Goal: Task Accomplishment & Management: Use online tool/utility

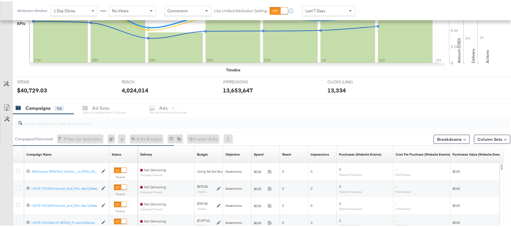
scroll to position [160, 0]
click at [57, 123] on input "search" at bounding box center [243, 118] width 443 height 11
paste input "120230827938750307"
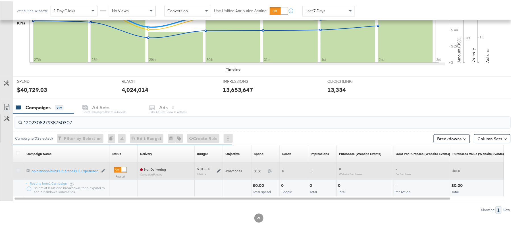
type input "120230827938750307"
click at [18, 169] on icon at bounding box center [18, 168] width 4 height 4
click at [0, 0] on input "checkbox" at bounding box center [0, 0] width 0 height 0
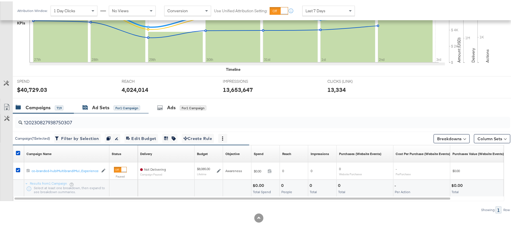
click at [108, 105] on div "Ad Sets" at bounding box center [100, 106] width 17 height 7
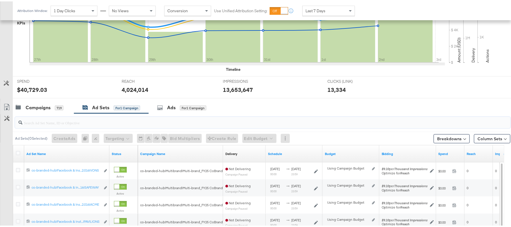
click at [102, 118] on input "search" at bounding box center [243, 118] width 443 height 11
paste input "co-branded-hub|Facebook & Instagram|Social Media|FBIG - Premium Carousel & Prod…"
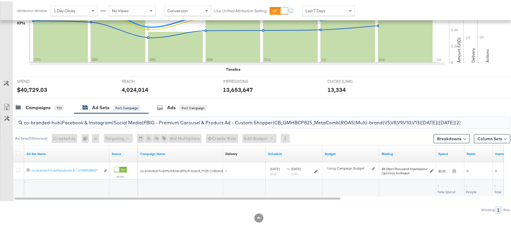
scroll to position [0, 155]
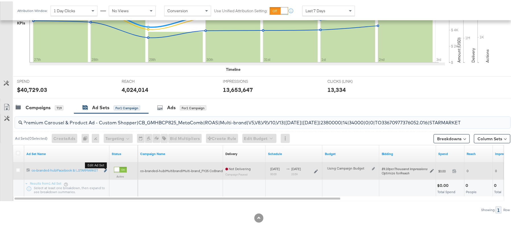
type input "co-branded-hub|Facebook & Instagram|Social Media|FBIG - Premium Carousel & Prod…"
click at [106, 167] on b "Edit ad set" at bounding box center [96, 164] width 22 height 6
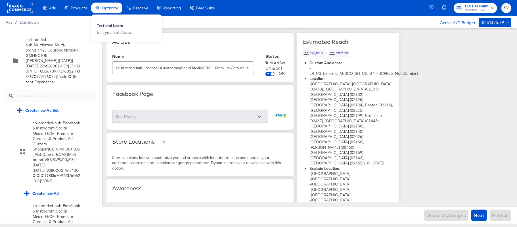
scroll to position [1092, 0]
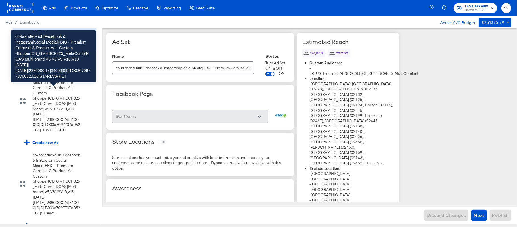
click at [62, 50] on div "co-branded-hub|Facebook & Instagram|Social Media|FBIG - Premium Carousel & Prod…" at bounding box center [57, 17] width 48 height 63
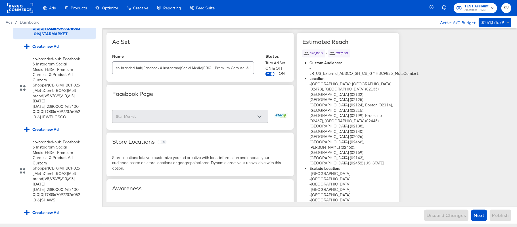
scroll to position [1121, 0]
click at [50, 49] on div "Create new Ad" at bounding box center [41, 45] width 35 height 5
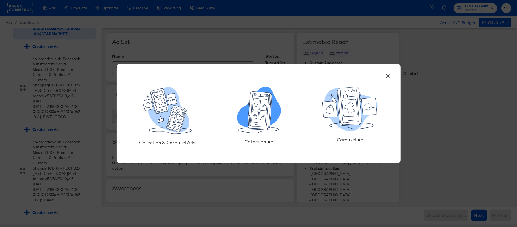
click at [261, 109] on icon at bounding box center [263, 105] width 7 height 12
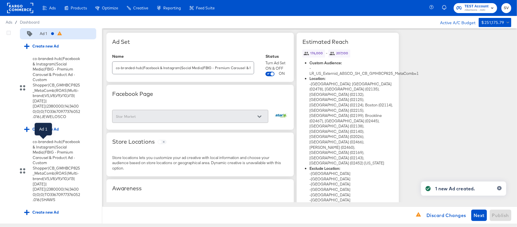
click at [40, 36] on div "Ad 1" at bounding box center [43, 33] width 7 height 5
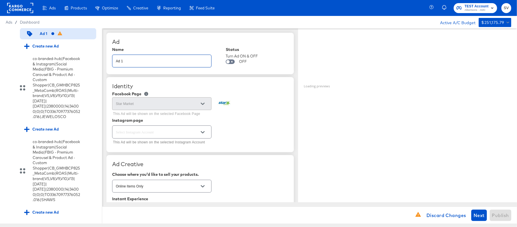
click at [152, 61] on input "Ad 1" at bounding box center [161, 59] width 99 height 12
paste input "co-branded-hub|Facebook & Instagram|Social Media|FBIG - Video IX - Custom Shopp…"
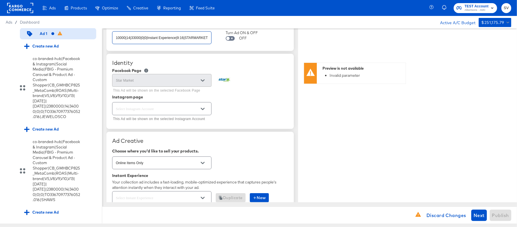
scroll to position [25, 0]
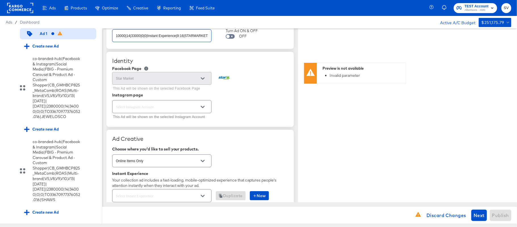
click at [187, 103] on div at bounding box center [161, 106] width 99 height 13
type input "co-branded-hub|Facebook & Instagram|Social Media|FBIG - Video IX - Custom Shopp…"
type textarea "x"
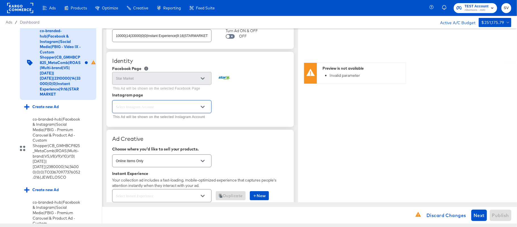
scroll to position [0, 0]
click at [203, 106] on icon "Open" at bounding box center [203, 107] width 4 height 4
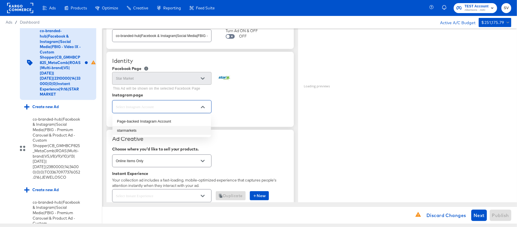
click at [155, 130] on li "starmarkets" at bounding box center [161, 130] width 99 height 9
type textarea "x"
type input "starmarkets"
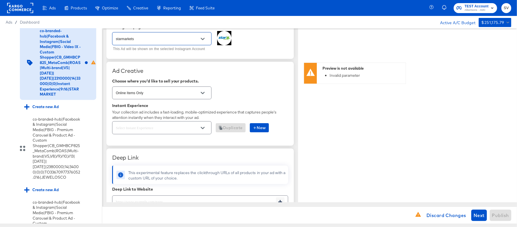
scroll to position [93, 0]
click at [205, 126] on button "Open" at bounding box center [203, 127] width 9 height 9
click at [203, 129] on icon "Open" at bounding box center [203, 127] width 4 height 2
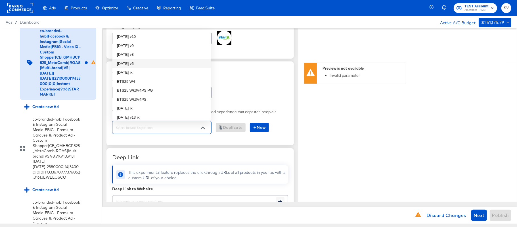
click at [140, 62] on li "oct25 v5" at bounding box center [161, 63] width 99 height 9
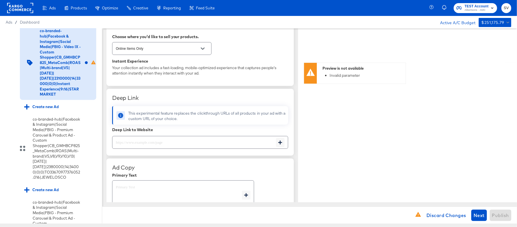
scroll to position [138, 0]
click at [130, 142] on input "text" at bounding box center [194, 140] width 164 height 12
paste input "https://www.starmarket.com/shop/aisles/personal-care-health.html"
type input "https://www.starmarket.com/shop/aisles/personal-care-health.html"
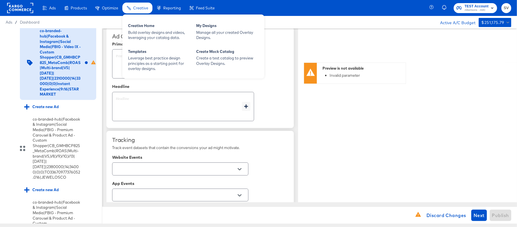
type textarea "x"
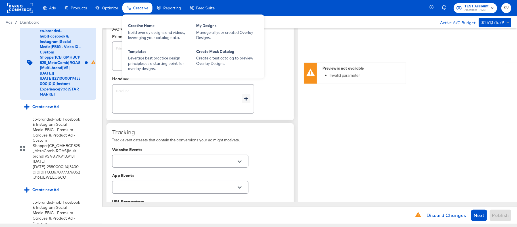
type input "https://www.starmarket.com/shop/aisles/personal-care-health.html"
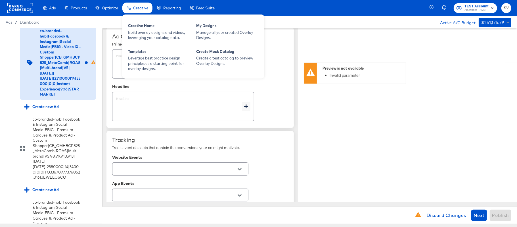
type textarea "x"
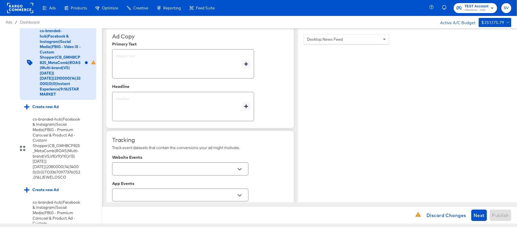
type textarea "x"
click at [168, 55] on textarea at bounding box center [179, 64] width 126 height 20
type textarea "x"
paste textarea "Shop your favorite brands for you and your home!"
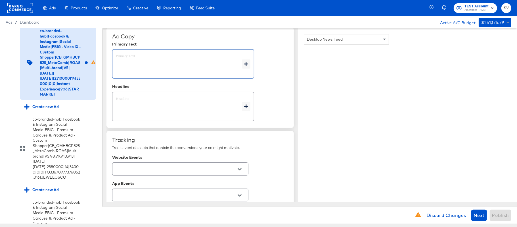
type textarea "Shop your favorite brands for you and your home!"
type textarea "x"
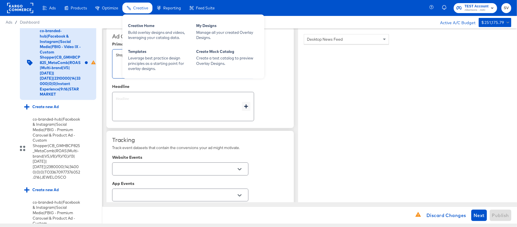
type textarea "Shop your favorite brands for you and your home!"
type textarea "x"
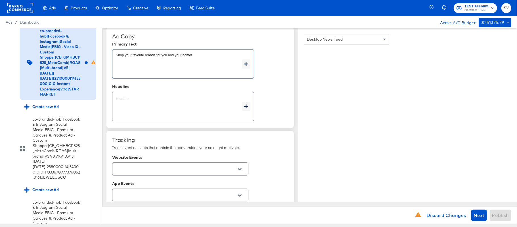
type textarea "x"
click at [177, 89] on div "Headline" at bounding box center [200, 86] width 176 height 5
click at [166, 104] on textarea at bounding box center [179, 106] width 126 height 20
type textarea "x"
paste textarea "Explore latest arrivals"
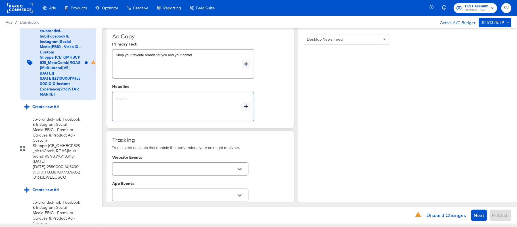
type textarea "Explore latest arrivals"
type textarea "x"
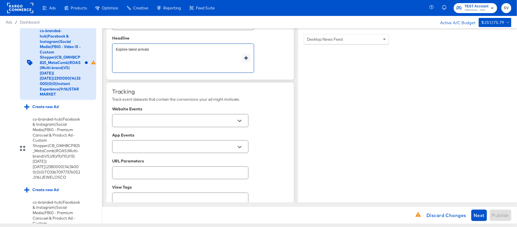
scroll to position [343, 0]
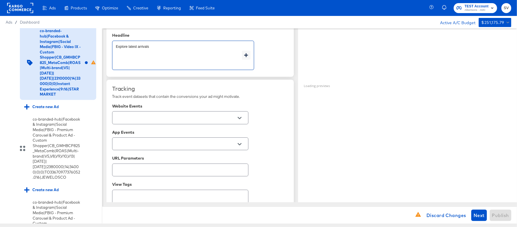
click at [214, 114] on div at bounding box center [180, 117] width 136 height 13
type textarea "Explore latest arrivals"
type textarea "x"
click at [238, 119] on icon "Open" at bounding box center [240, 118] width 4 height 2
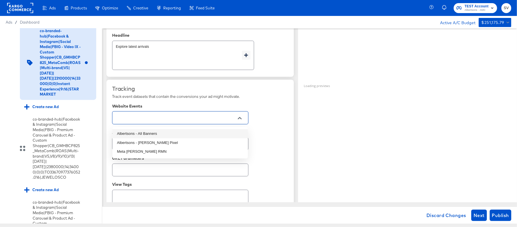
click at [185, 133] on li "Albertsons - All Banners" at bounding box center [179, 133] width 135 height 9
type textarea "x"
type input "Albertsons - All Banners"
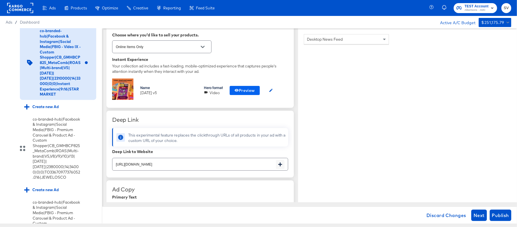
scroll to position [347, 0]
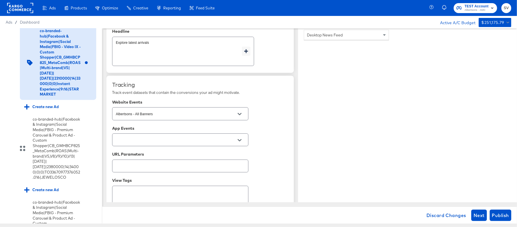
click at [240, 91] on div "Tracking Track event datasets that contain the conversions your ad might motiva…" at bounding box center [200, 151] width 176 height 141
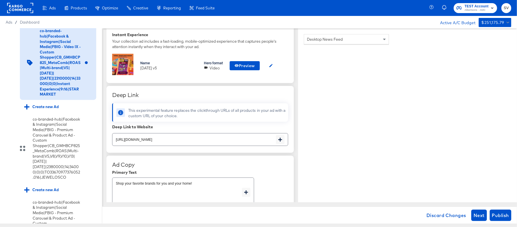
scroll to position [161, 0]
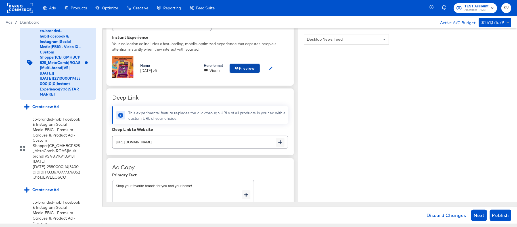
click at [252, 65] on span "Preview" at bounding box center [245, 68] width 20 height 7
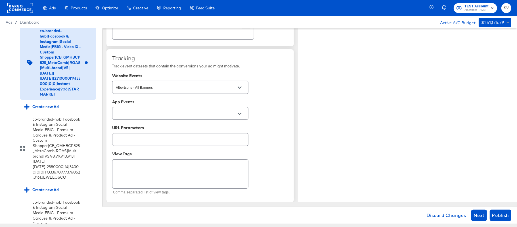
scroll to position [375, 0]
click at [497, 212] on span "Publish" at bounding box center [500, 215] width 17 height 8
type textarea "x"
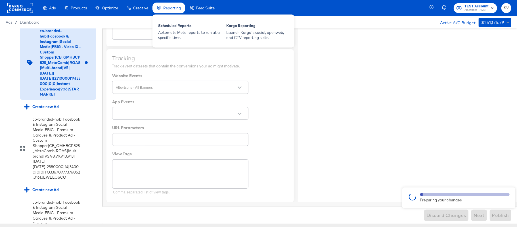
type textarea "x"
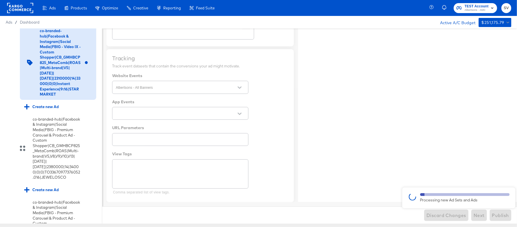
type textarea "x"
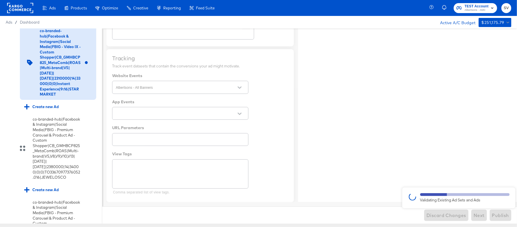
type textarea "x"
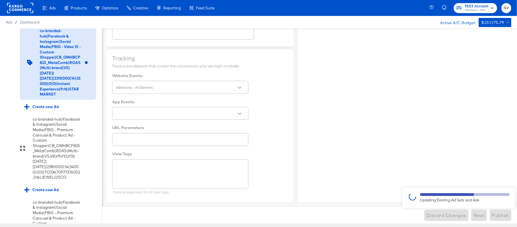
click at [183, 60] on div at bounding box center [258, 125] width 517 height 195
type textarea "x"
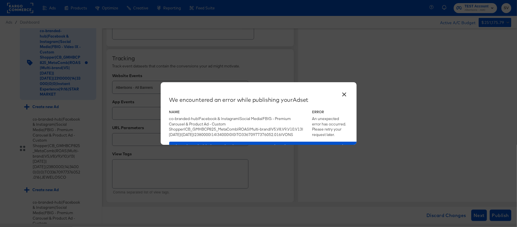
click at [501, 84] on div "× We encountered an error while publishing your Adset Name co-branded-hub|Faceb…" at bounding box center [258, 113] width 517 height 227
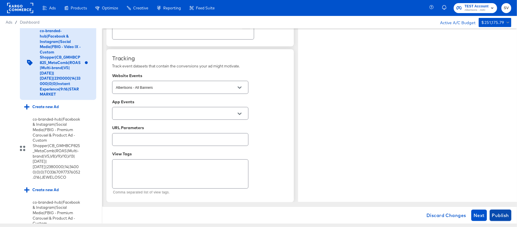
click at [502, 217] on span "Publish" at bounding box center [500, 215] width 17 height 8
type textarea "x"
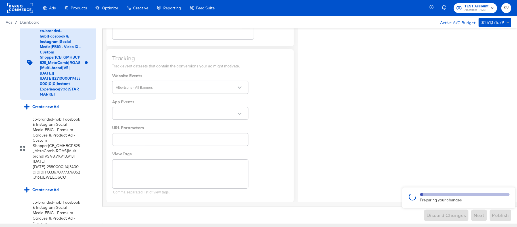
type textarea "x"
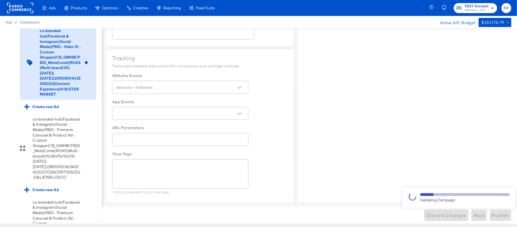
type textarea "x"
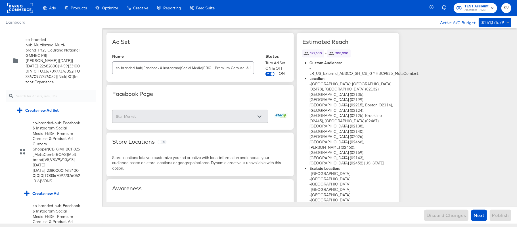
click at [18, 7] on rect at bounding box center [20, 8] width 26 height 10
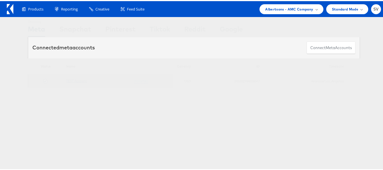
click at [80, 78] on link "TEST Account" at bounding box center [76, 80] width 21 height 4
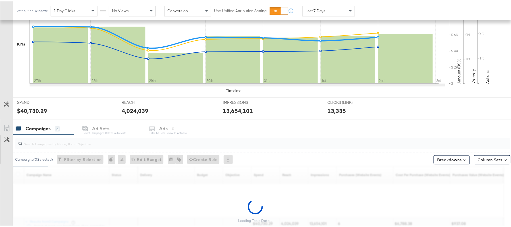
scroll to position [188, 0]
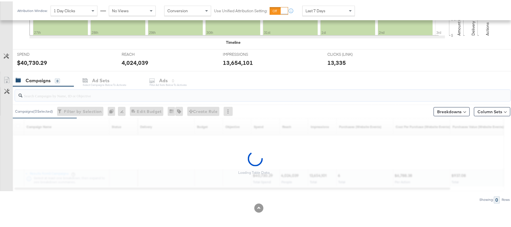
click at [76, 96] on input "search" at bounding box center [243, 91] width 443 height 11
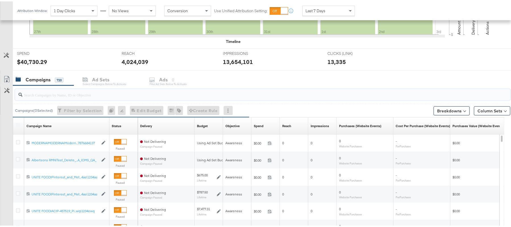
paste input "120230827938750307"
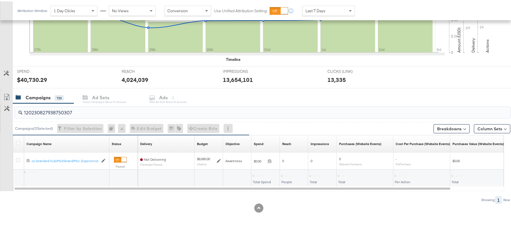
scroll to position [171, 0]
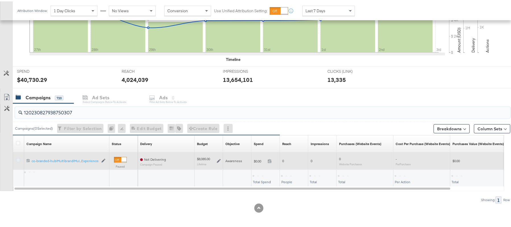
type input "120230827938750307"
click at [18, 158] on icon at bounding box center [18, 159] width 4 height 4
click at [0, 0] on input "checkbox" at bounding box center [0, 0] width 0 height 0
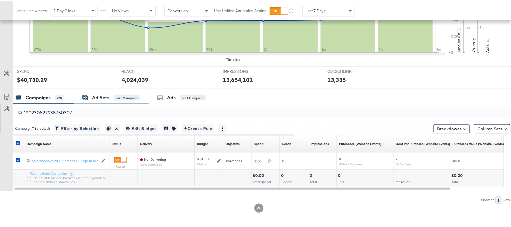
click at [100, 95] on div "Ad Sets" at bounding box center [100, 96] width 17 height 7
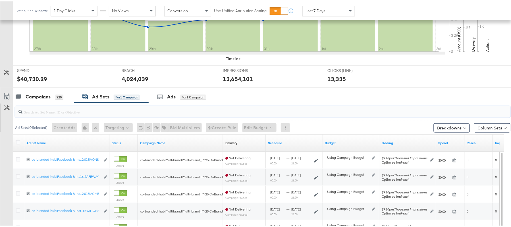
click at [95, 109] on input "search" at bounding box center [243, 108] width 443 height 11
paste input "co-branded-hub|Facebook & Instagram|Social Media|FBIG - Premium Carousel & Prod…"
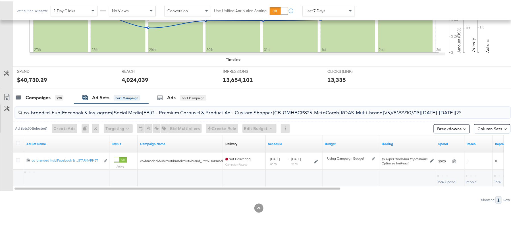
scroll to position [0, 155]
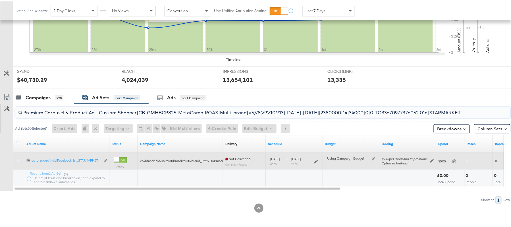
type input "co-branded-hub|Facebook & Instagram|Social Media|FBIG - Premium Carousel & Prod…"
click at [18, 158] on icon at bounding box center [18, 159] width 4 height 4
click at [0, 0] on input "checkbox" at bounding box center [0, 0] width 0 height 0
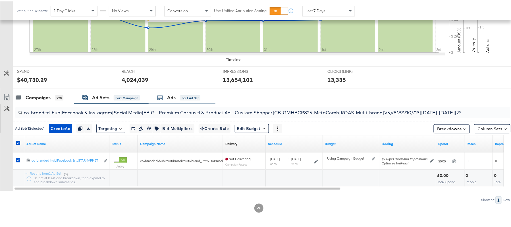
click at [177, 95] on div "Ads for 1 Ad Set" at bounding box center [178, 96] width 43 height 7
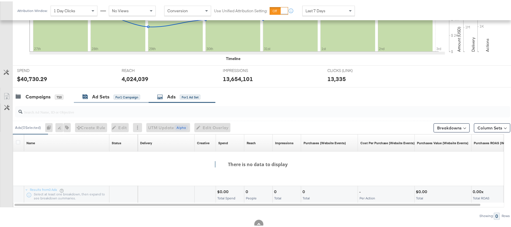
click at [130, 95] on div "for 1 Campaign" at bounding box center [127, 95] width 26 height 5
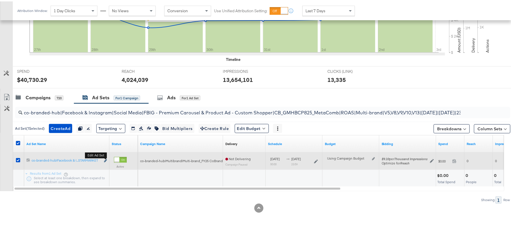
click at [106, 158] on icon "link" at bounding box center [105, 159] width 3 height 3
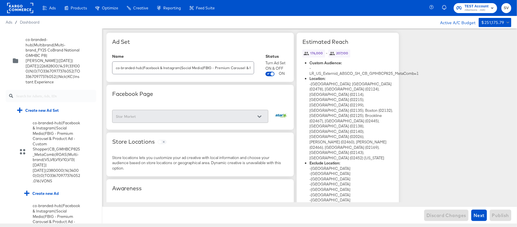
scroll to position [1092, 0]
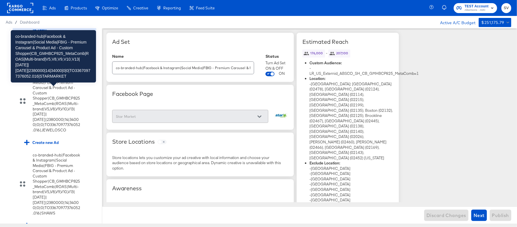
click at [55, 50] on div "co-branded-hub|Facebook & Instagram|Social Media|FBIG - Premium Carousel & Prod…" at bounding box center [57, 17] width 48 height 63
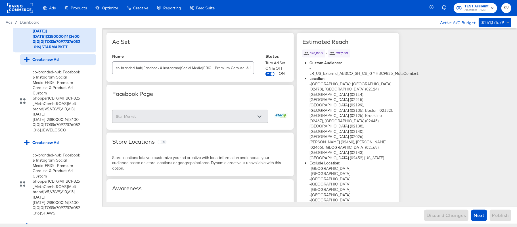
click at [44, 62] on div "Create new Ad" at bounding box center [41, 59] width 35 height 5
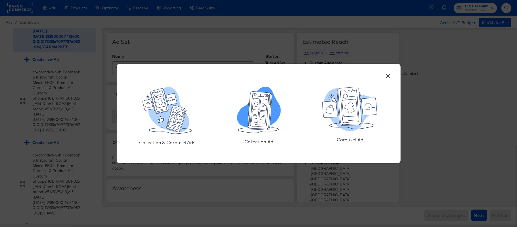
click at [268, 116] on icon at bounding box center [260, 110] width 24 height 38
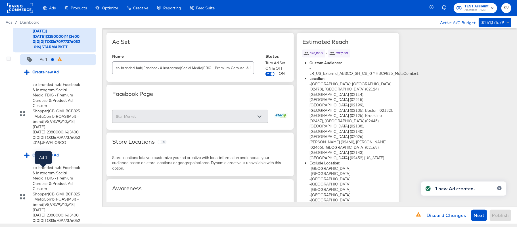
click at [46, 62] on div "Ad 1" at bounding box center [43, 59] width 7 height 5
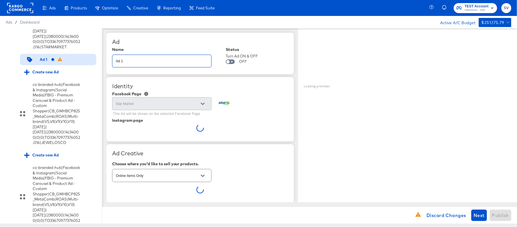
click at [170, 64] on input "Ad 1" at bounding box center [161, 59] width 99 height 12
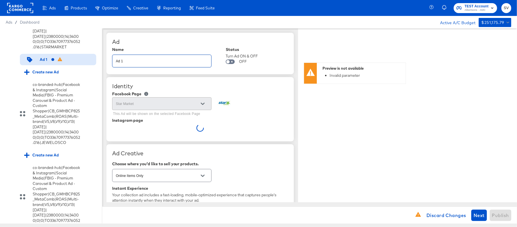
paste input "co-branded-hub|Facebook & Instagram|Social Media|FBIG - Video IX - Custom Shopp…"
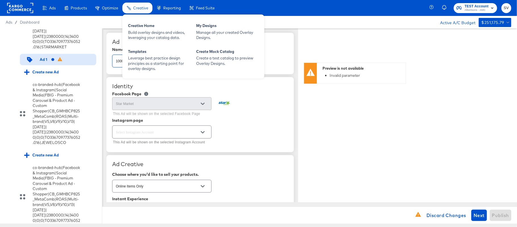
type input "co-branded-hub|Facebook & Instagram|Social Media|FBIG - Video IX - Custom Shopp…"
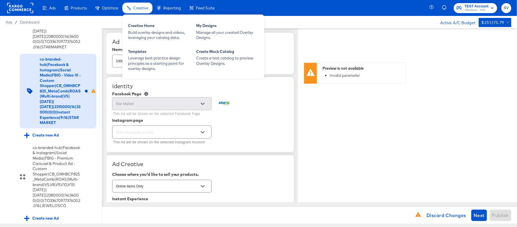
type textarea "x"
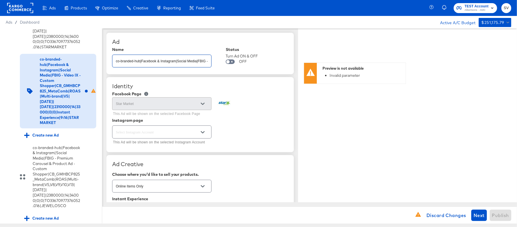
click at [156, 136] on div at bounding box center [161, 131] width 99 height 13
click at [203, 131] on icon "Open" at bounding box center [203, 132] width 4 height 4
click at [153, 155] on li "starmarkets" at bounding box center [161, 155] width 99 height 9
type textarea "x"
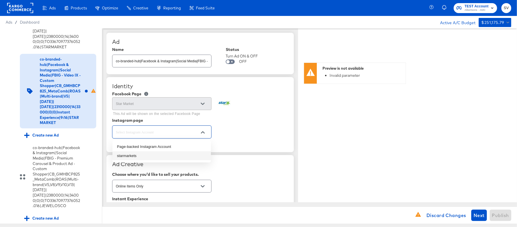
type input "starmarkets"
click at [251, 144] on div "starmarkets This Ad will be shown on the selected Instagram Account" at bounding box center [200, 135] width 176 height 22
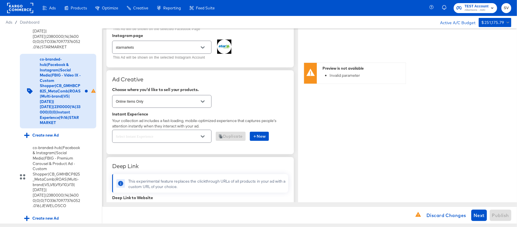
scroll to position [89, 0]
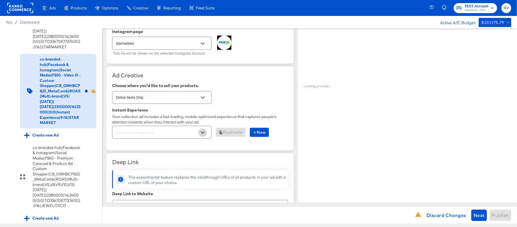
click at [203, 133] on icon "Open" at bounding box center [203, 132] width 4 height 2
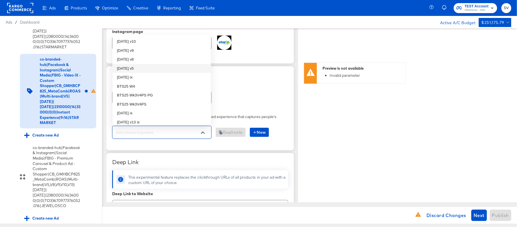
click at [158, 68] on li "oct25 v5" at bounding box center [161, 68] width 99 height 9
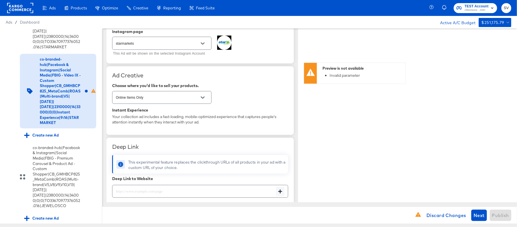
type textarea "x"
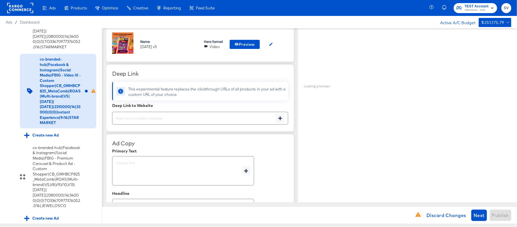
scroll to position [187, 0]
click at [148, 122] on div at bounding box center [200, 116] width 176 height 13
paste input "https://www.starmarket.com/shop/aisles/personal-care-health.html"
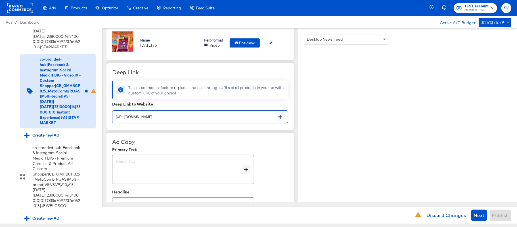
scroll to position [217, 0]
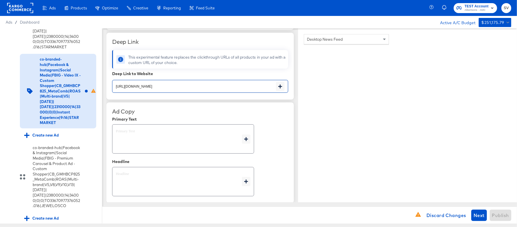
type input "https://www.starmarket.com/shop/aisles/personal-care-health.html"
type textarea "x"
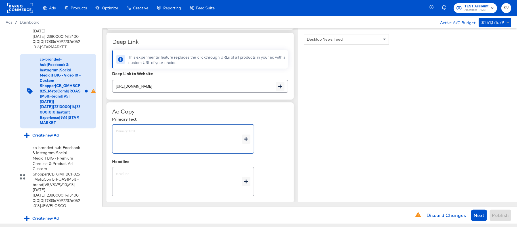
click at [151, 136] on textarea at bounding box center [179, 139] width 126 height 20
type textarea "x"
paste textarea "Shop your favorite brands for you and your home!"
type textarea "Shop your favorite brands for you and your home!"
type textarea "x"
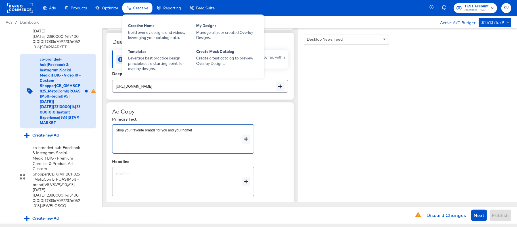
type textarea "Shop your favorite brands for you and your home!"
type textarea "x"
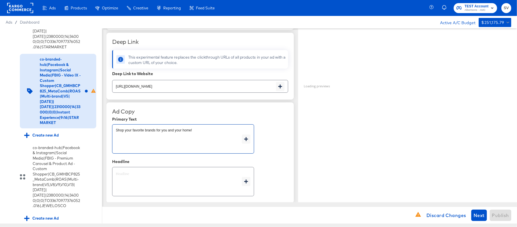
type textarea "x"
click at [147, 178] on textarea at bounding box center [179, 181] width 126 height 20
type textarea "x"
paste textarea "Explore latest arrivals"
type textarea "Explore latest arrivals"
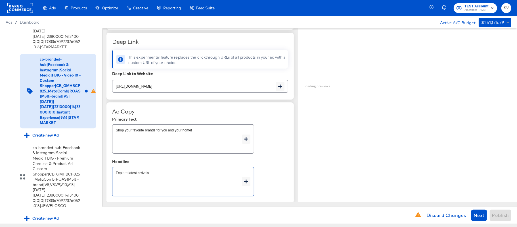
type textarea "x"
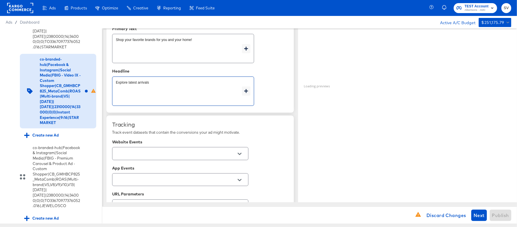
scroll to position [308, 0]
type textarea "Explore latest arrivals"
type textarea "x"
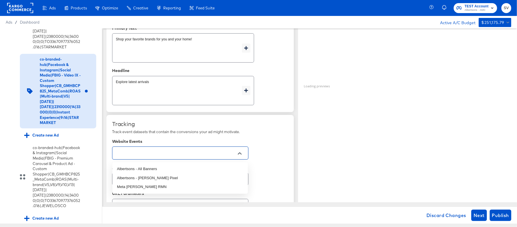
click at [171, 152] on input "text" at bounding box center [176, 153] width 122 height 7
click at [159, 168] on li "Albertsons - All Banners" at bounding box center [179, 168] width 135 height 9
type textarea "x"
type input "Albertsons - All Banners"
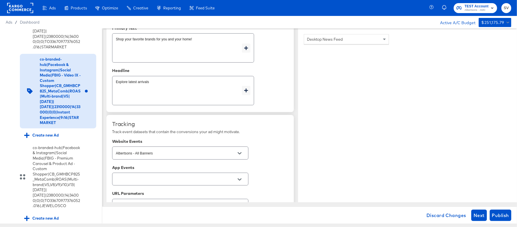
click at [275, 135] on div "Tracking Track event datasets that contain the conversions your ad might motiva…" at bounding box center [200, 190] width 176 height 141
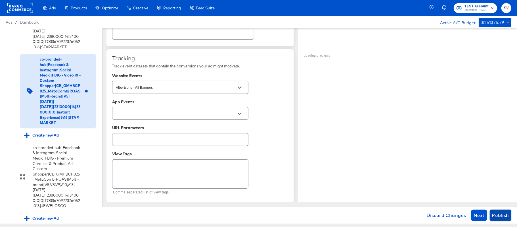
click at [501, 211] on span "Publish" at bounding box center [500, 215] width 17 height 8
type textarea "x"
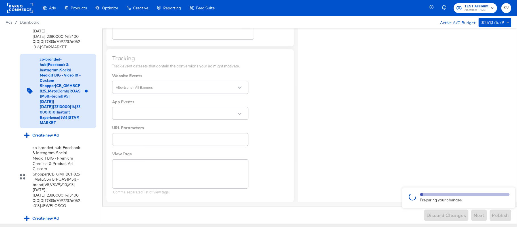
type textarea "x"
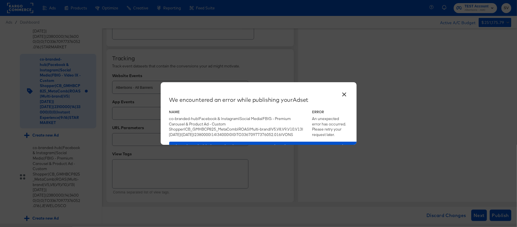
click at [348, 118] on div "An unexpected error has occurred. Please retry your request later." at bounding box center [330, 126] width 36 height 21
click at [344, 94] on button "×" at bounding box center [344, 93] width 10 height 10
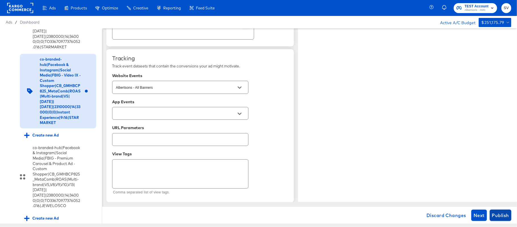
click at [498, 215] on span "Publish" at bounding box center [500, 215] width 17 height 8
type textarea "x"
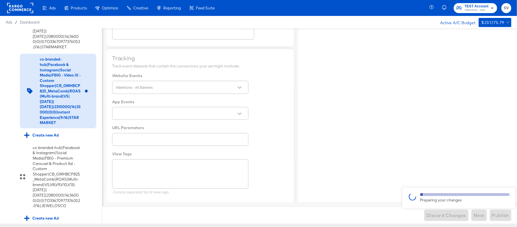
type textarea "x"
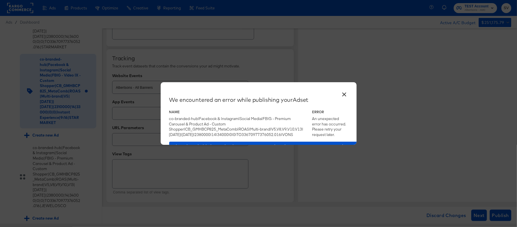
click at [342, 89] on button "×" at bounding box center [344, 93] width 10 height 10
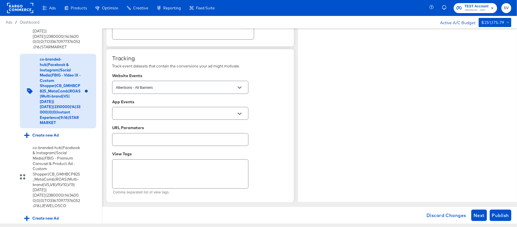
click at [193, 108] on div at bounding box center [180, 113] width 136 height 13
click at [239, 114] on icon "Open" at bounding box center [240, 114] width 4 height 4
click at [257, 111] on div "Tracking Track event datasets that contain the conversions your ad might motiva…" at bounding box center [200, 125] width 176 height 141
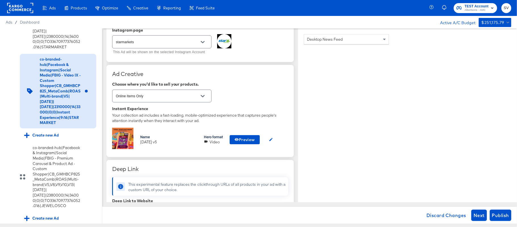
scroll to position [90, 0]
click at [238, 140] on icon "button" at bounding box center [237, 139] width 4 height 3
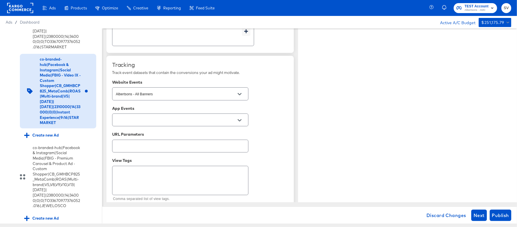
scroll to position [373, 0]
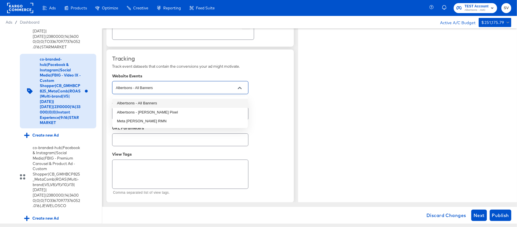
click at [187, 88] on input "Albertsons - All Banners" at bounding box center [176, 87] width 122 height 7
click at [165, 99] on li "Albertsons - All Banners" at bounding box center [179, 103] width 135 height 9
type textarea "x"
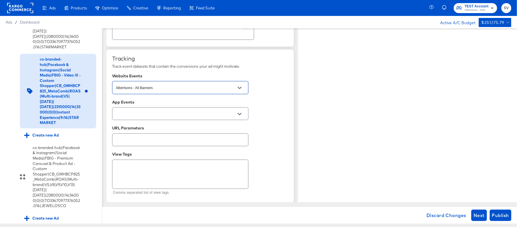
scroll to position [375, 0]
click at [504, 215] on span "Publish" at bounding box center [500, 215] width 17 height 8
type textarea "x"
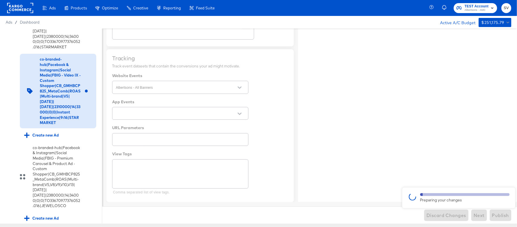
type textarea "x"
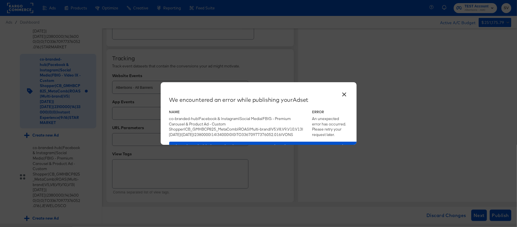
click at [253, 137] on div "co-branded-hub|Facebook & Instagram|Social Media|FBIG - Premium Carousel & Prod…" at bounding box center [237, 126] width 136 height 21
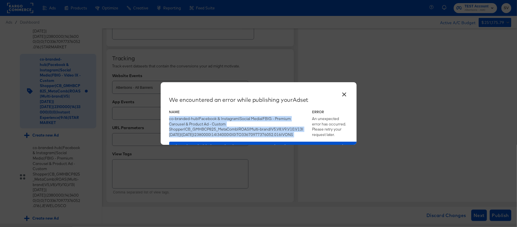
click at [253, 137] on div "co-branded-hub|Facebook & Instagram|Social Media|FBIG - Premium Carousel & Prod…" at bounding box center [237, 126] width 136 height 21
copy div "co-branded-hub|Facebook & Instagram|Social Media|FBIG - Premium Carousel & Prod…"
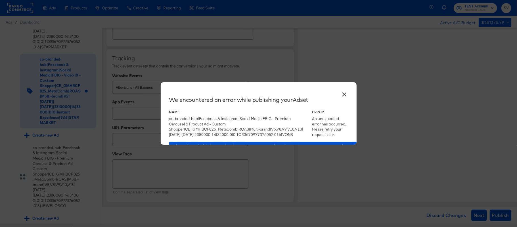
click at [348, 120] on div "An unexpected error has occurred. Please retry your request later." at bounding box center [330, 126] width 36 height 21
copy div "An unexpected error has occurred. Please retry your request later."
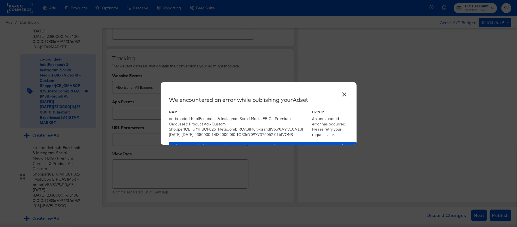
click at [208, 122] on div "Name co-branded-hub|Facebook & Instagram|Social Media|FBIG - Premium Carousel &…" at bounding box center [258, 124] width 179 height 28
click at [348, 93] on button "×" at bounding box center [344, 93] width 10 height 10
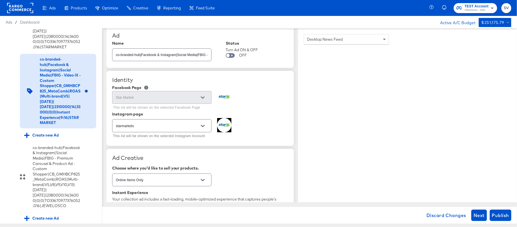
scroll to position [6, 0]
click at [449, 217] on span "Discard Changes" at bounding box center [447, 215] width 40 height 8
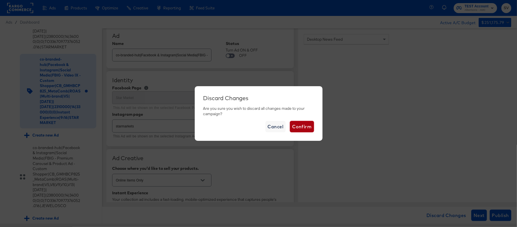
click at [310, 129] on span "Confirm" at bounding box center [301, 126] width 19 height 8
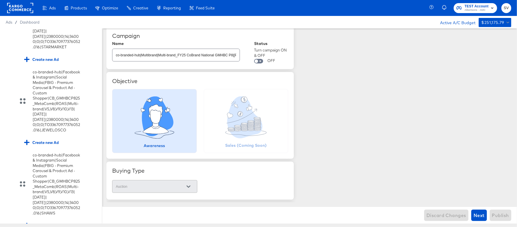
scroll to position [1092, 0]
click at [26, 14] on div at bounding box center [20, 8] width 26 height 16
click at [21, 10] on rect at bounding box center [20, 8] width 26 height 10
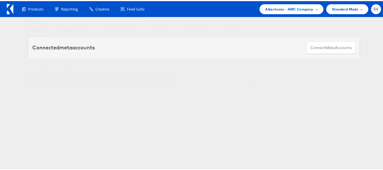
click at [71, 79] on link "TEST Account" at bounding box center [76, 80] width 21 height 4
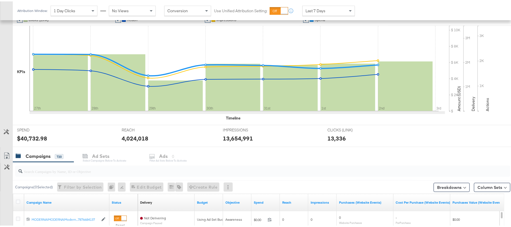
scroll to position [112, 0]
click at [60, 170] on input "search" at bounding box center [243, 167] width 443 height 11
paste input "120230827938750307"
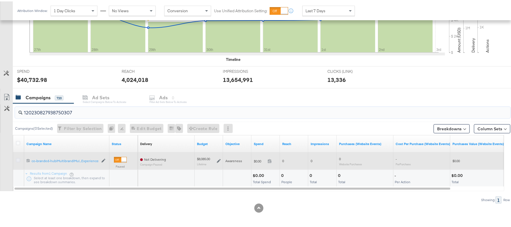
type input "120230827938750307"
click at [19, 158] on icon at bounding box center [18, 159] width 4 height 4
click at [0, 0] on input "checkbox" at bounding box center [0, 0] width 0 height 0
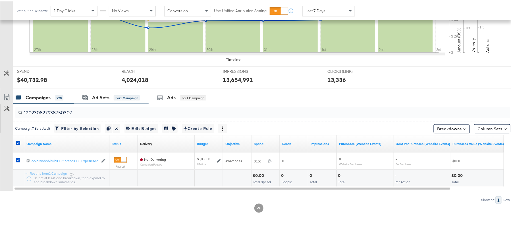
click at [127, 91] on div "Ad Sets for 1 Campaign" at bounding box center [111, 96] width 75 height 12
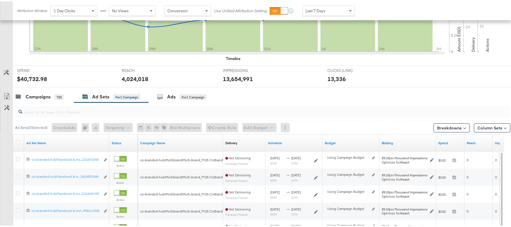
click at [120, 118] on div at bounding box center [261, 110] width 497 height 18
click at [108, 112] on input "search" at bounding box center [243, 108] width 443 height 11
paste input "co-branded-hub|Facebook & Instagram|Social Media|FBIG - Premium Carousel & Prod…"
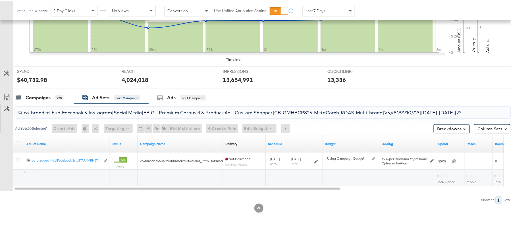
scroll to position [0, 155]
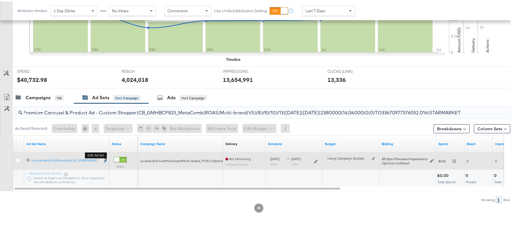
type input "co-branded-hub|Facebook & Instagram|Social Media|FBIG - Premium Carousel & Prod…"
click at [106, 158] on icon "link" at bounding box center [105, 159] width 3 height 3
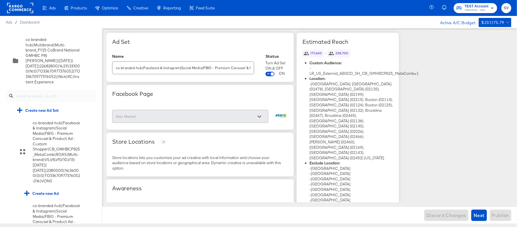
scroll to position [1092, 0]
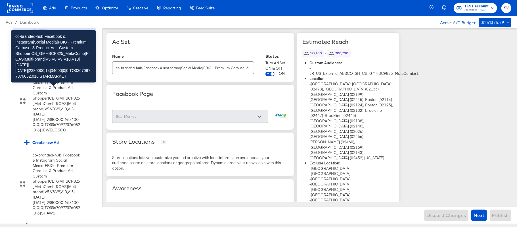
click at [46, 50] on div "co-branded-hub|Facebook & Instagram|Social Media|FBIG - Premium Carousel & Prod…" at bounding box center [57, 17] width 48 height 63
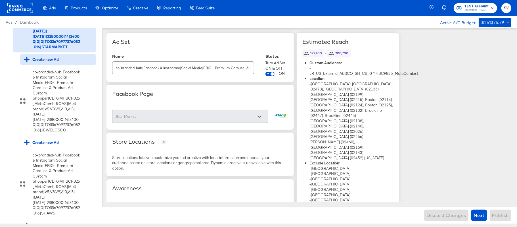
click at [45, 62] on div "Create new Ad" at bounding box center [41, 59] width 35 height 5
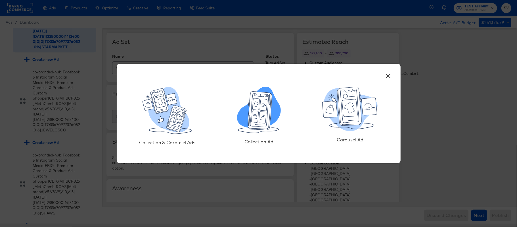
click at [245, 92] on icon at bounding box center [259, 110] width 44 height 46
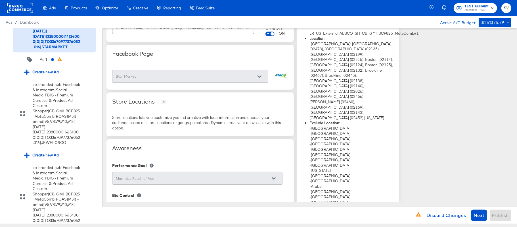
scroll to position [0, 0]
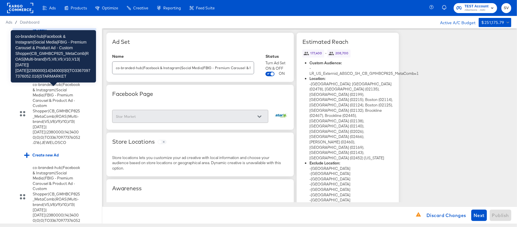
click at [70, 50] on div "co-branded-hub|Facebook & Instagram|Social Media|FBIG - Premium Carousel & Prod…" at bounding box center [57, 17] width 48 height 63
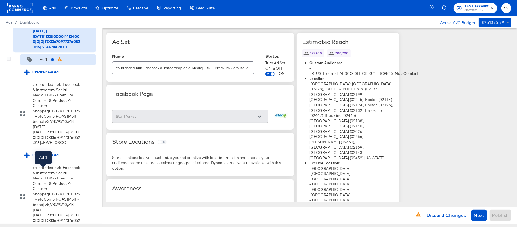
click at [45, 62] on div "Ad 1" at bounding box center [43, 59] width 7 height 5
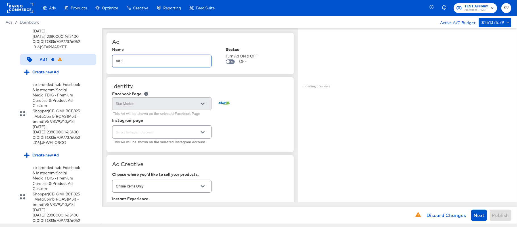
click at [149, 64] on input "Ad 1" at bounding box center [161, 59] width 99 height 12
paste input "co-branded-hub|Facebook & Instagram|Social Media|FBIG - Video IX - Custom Shopp…"
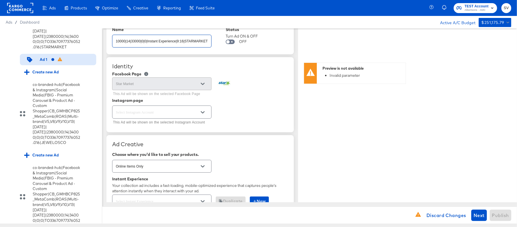
scroll to position [23, 0]
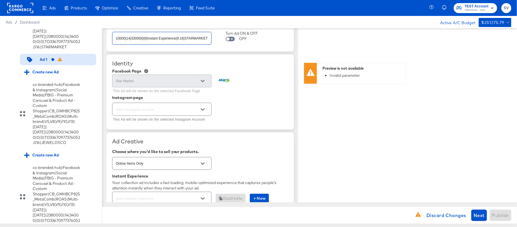
type input "co-branded-hub|Facebook & Instagram|Social Media|FBIG - Video IX - Custom Shopp…"
type textarea "x"
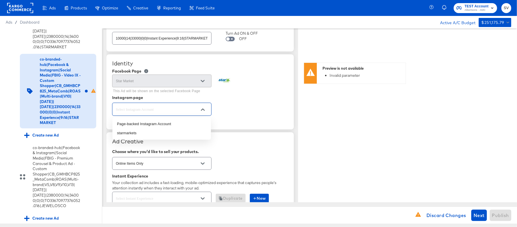
scroll to position [0, 0]
click at [181, 108] on input "text" at bounding box center [157, 109] width 85 height 7
click at [150, 131] on li "starmarkets" at bounding box center [161, 132] width 99 height 9
type textarea "x"
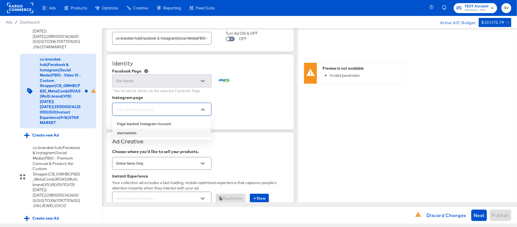
type input "starmarkets"
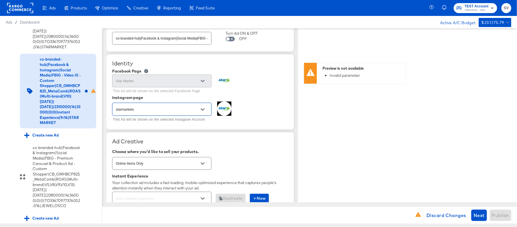
click at [222, 128] on div "Identity Facebook Page Star Market This Ad will be shown on the selected Facebo…" at bounding box center [200, 91] width 187 height 75
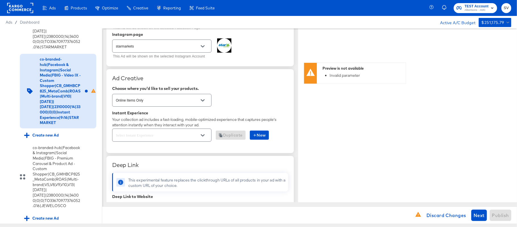
scroll to position [114, 0]
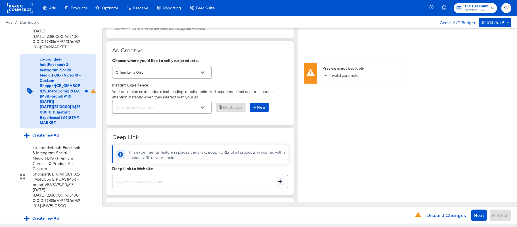
click at [201, 103] on div at bounding box center [161, 107] width 99 height 13
click at [201, 107] on icon "Open" at bounding box center [203, 107] width 4 height 4
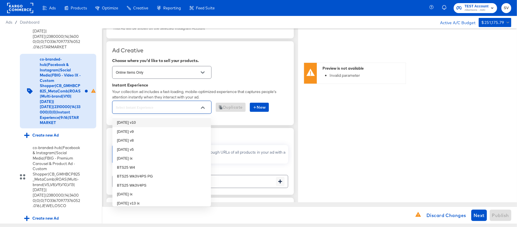
click at [158, 121] on li "oct25 v10" at bounding box center [161, 122] width 99 height 9
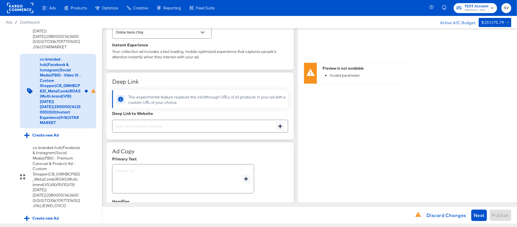
scroll to position [172, 0]
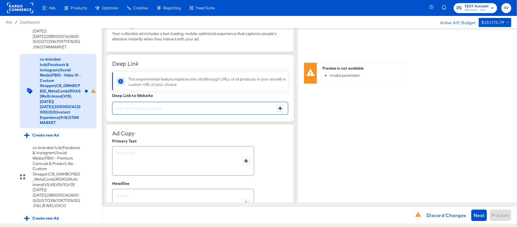
click at [133, 105] on input "text" at bounding box center [194, 106] width 164 height 12
paste input "https://www.starmarket.com/lp/baby-products-supplies.html"
type input "https://www.starmarket.com/lp/baby-products-supplies.html"
type textarea "x"
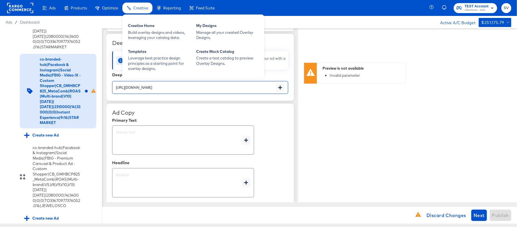
scroll to position [224, 0]
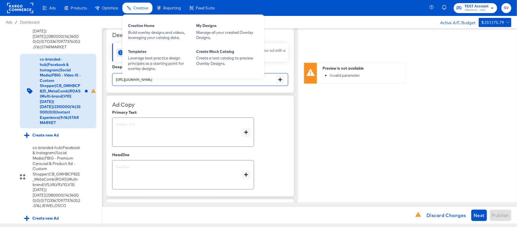
type input "https://www.starmarket.com/lp/baby-products-supplies.html"
type textarea "x"
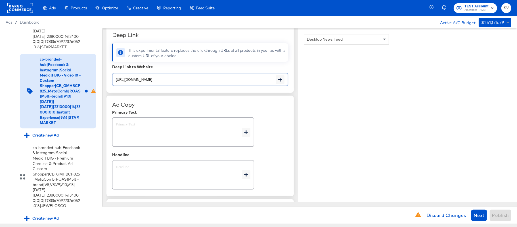
type textarea "x"
click at [142, 120] on div "x" at bounding box center [183, 131] width 142 height 29
type textarea "x"
paste textarea "Shop your favorite brands for you and your home!"
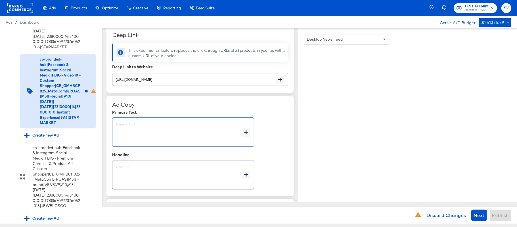
type textarea "Shop your favorite brands for you and your home!"
type textarea "x"
type textarea "Shop your favorite brands for you and your home!"
type textarea "x"
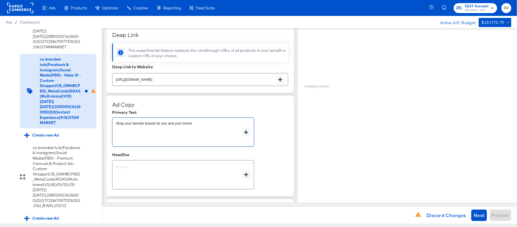
type textarea "x"
click at [140, 172] on textarea at bounding box center [179, 174] width 126 height 20
paste textarea "Explore latest arrivals"
type textarea "Explore latest arrivals"
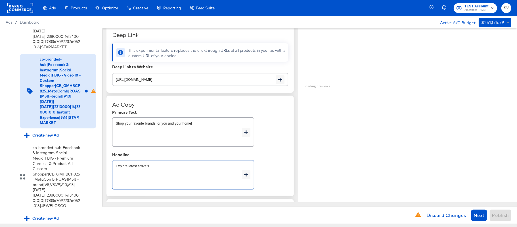
type textarea "x"
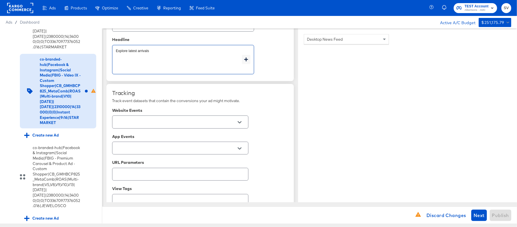
scroll to position [340, 0]
type textarea "Explore latest arrivals"
type textarea "x"
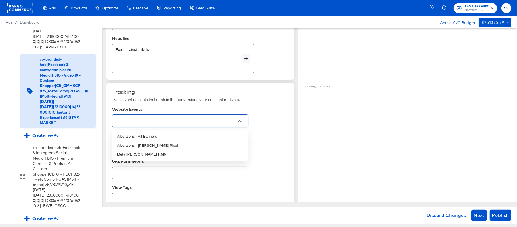
click at [221, 124] on input "text" at bounding box center [176, 121] width 122 height 7
click at [183, 137] on li "Albertsons - All Banners" at bounding box center [179, 136] width 135 height 9
type textarea "x"
type input "Albertsons - All Banners"
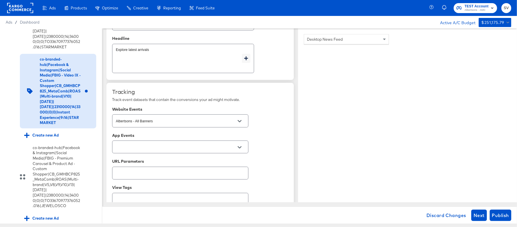
click at [282, 125] on div "Tracking Track event datasets that contain the conversions your ad might motiva…" at bounding box center [200, 158] width 176 height 141
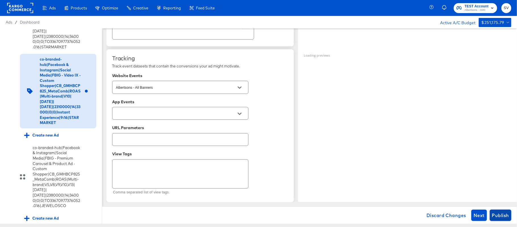
click at [497, 214] on span "Publish" at bounding box center [500, 215] width 17 height 8
type textarea "x"
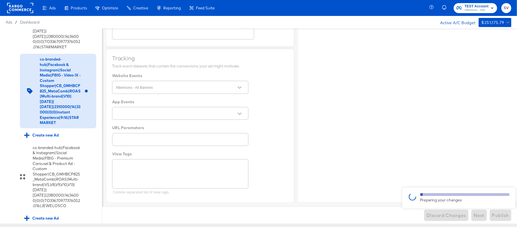
type textarea "x"
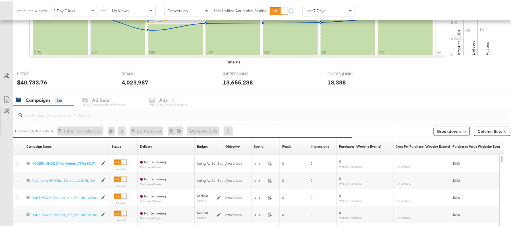
scroll to position [258, 0]
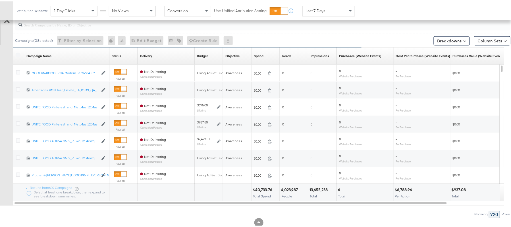
click at [16, 53] on label at bounding box center [18, 54] width 4 height 4
